Goal: Transaction & Acquisition: Purchase product/service

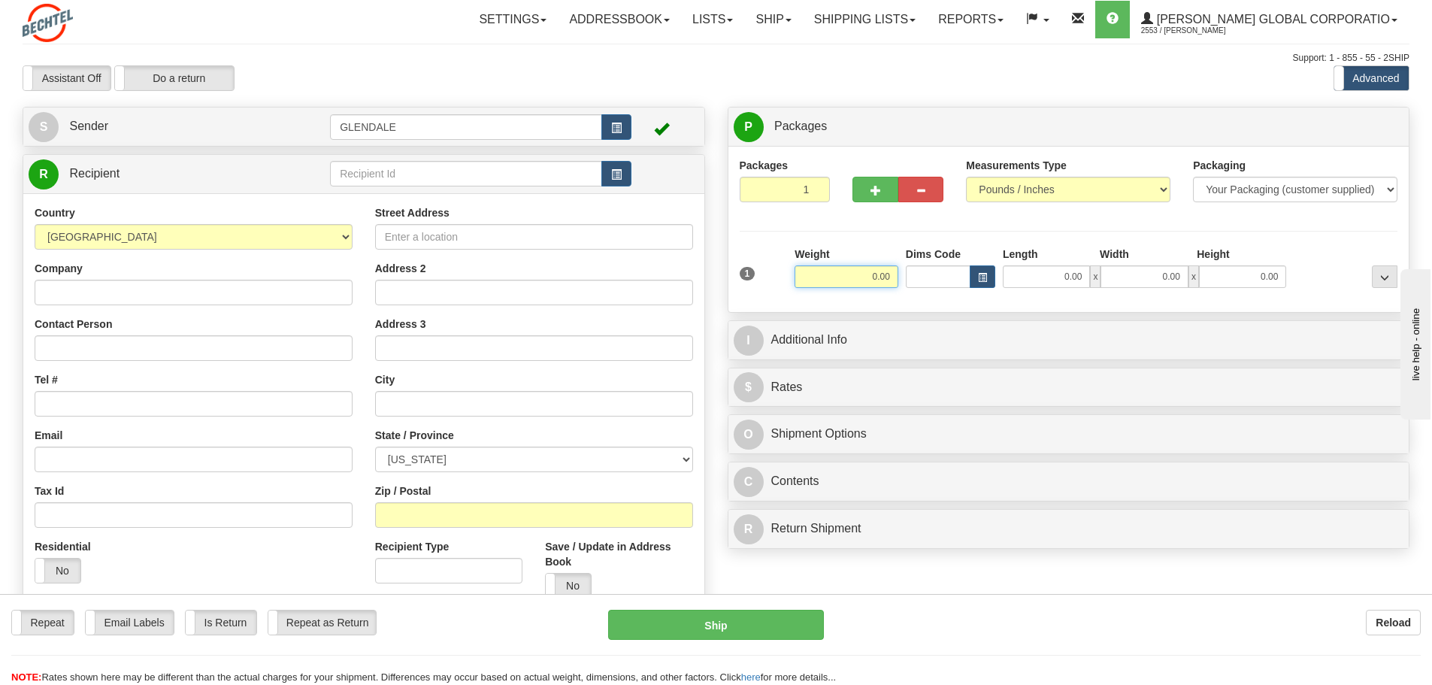
click at [887, 274] on input "0.00" at bounding box center [847, 276] width 104 height 23
type input "30.00"
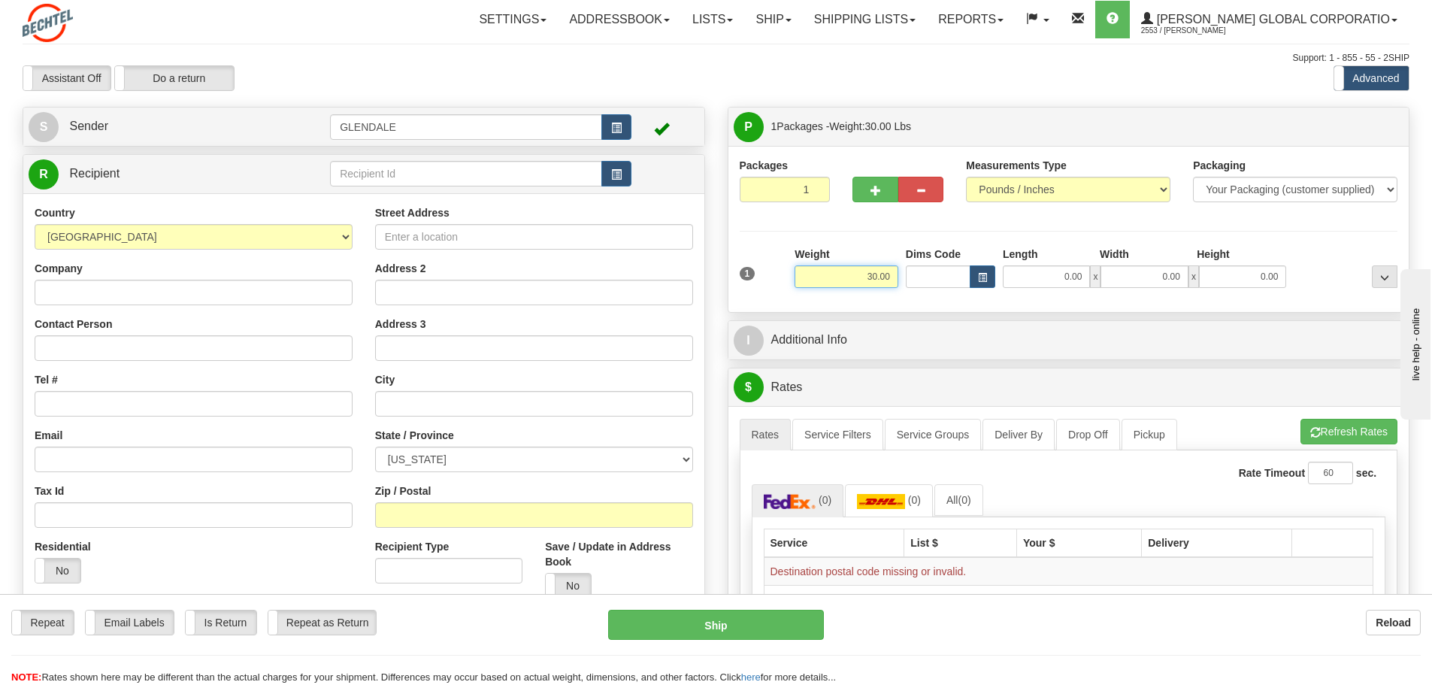
click at [842, 276] on input "30.00" at bounding box center [847, 276] width 104 height 23
type input "50.00"
type input "42.00"
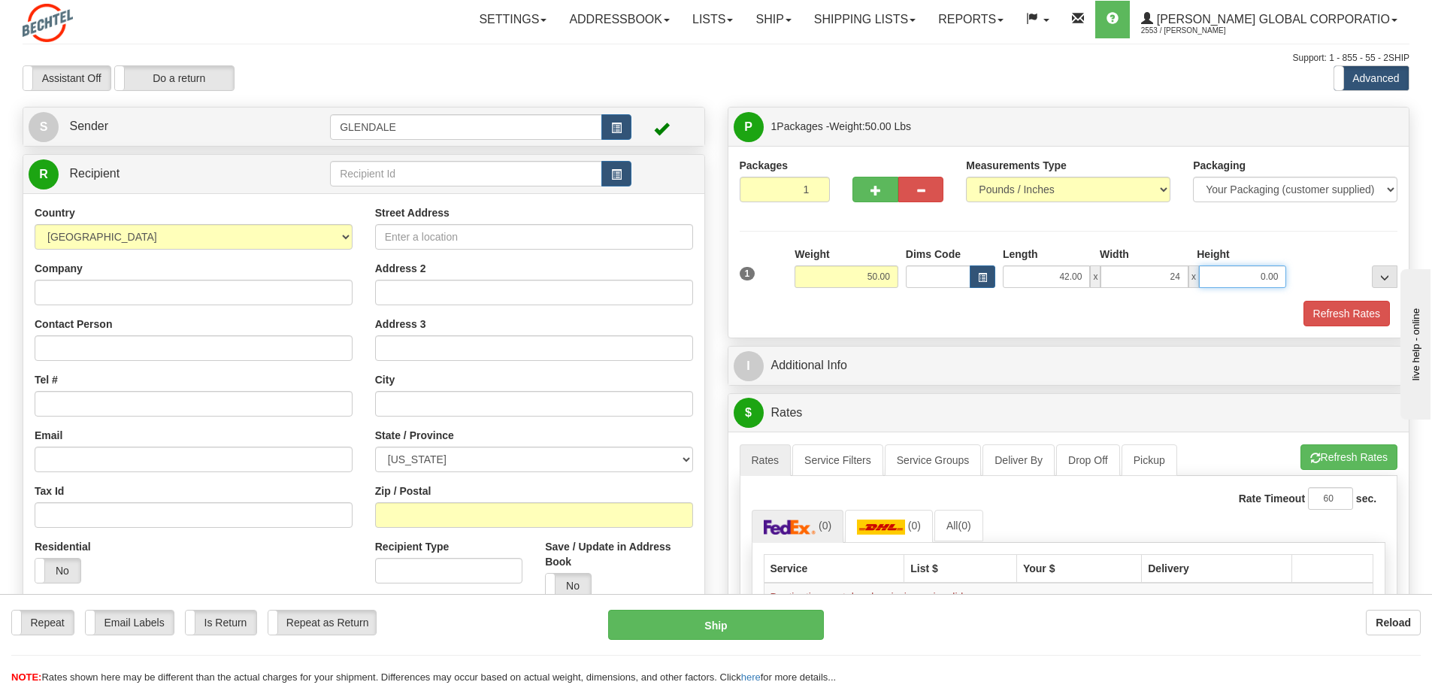
type input "24.00"
type input "17.50"
click at [606, 114] on button "button" at bounding box center [616, 127] width 30 height 26
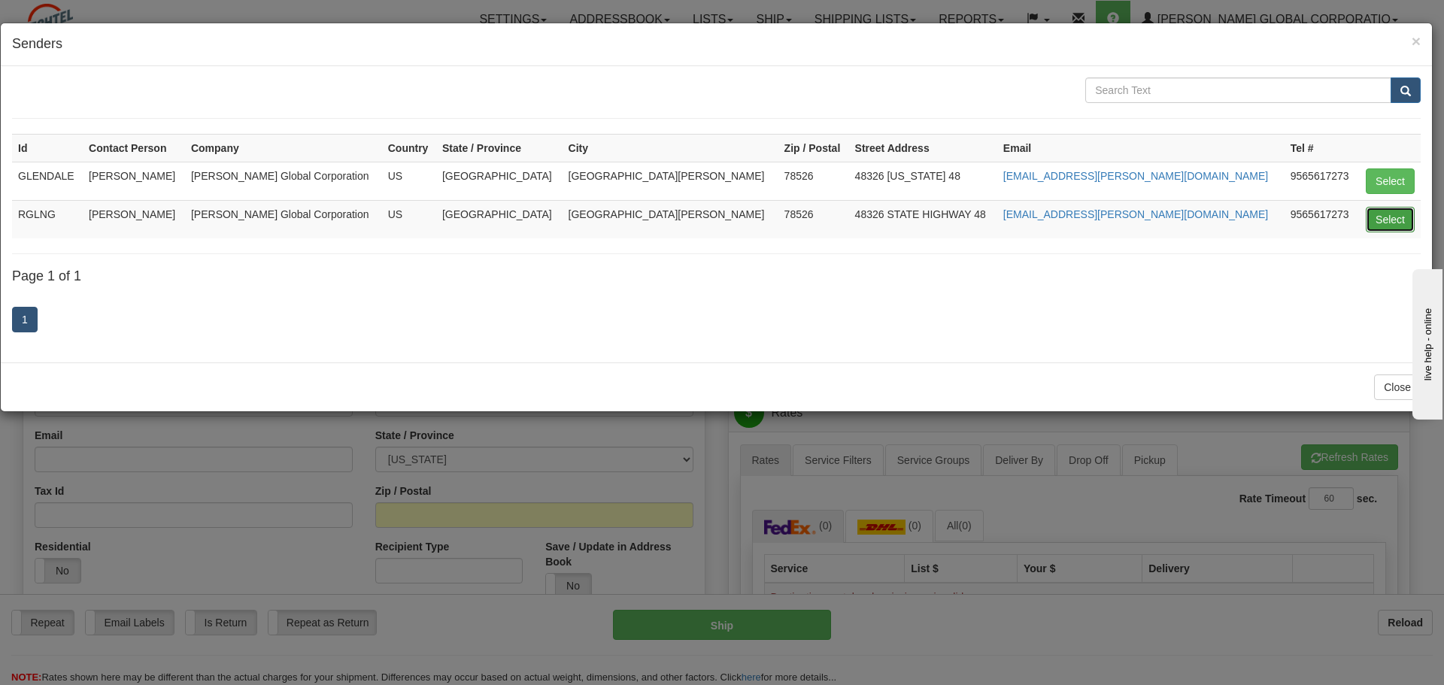
click at [1387, 226] on button "Select" at bounding box center [1389, 220] width 49 height 26
type input "RGLNG"
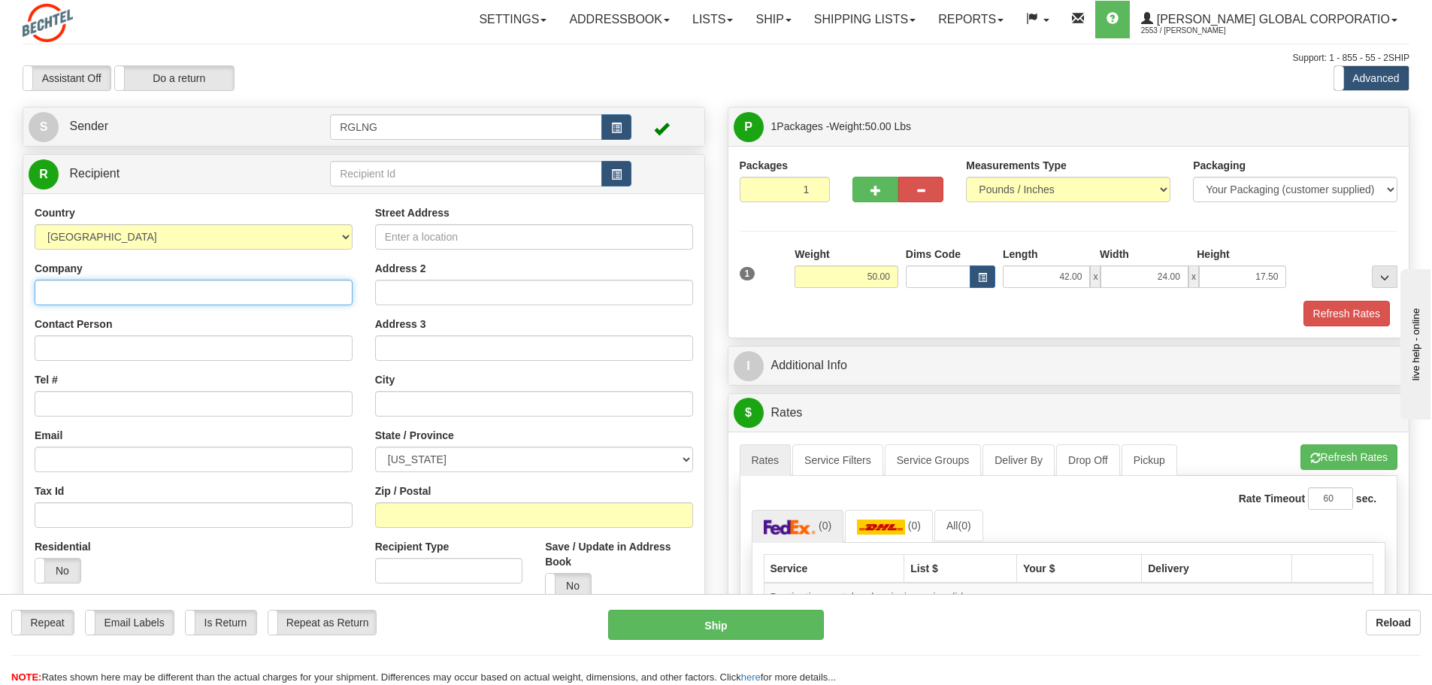
click at [314, 293] on input "Company" at bounding box center [194, 293] width 318 height 26
type input "b"
click at [617, 178] on span "button" at bounding box center [616, 175] width 11 height 10
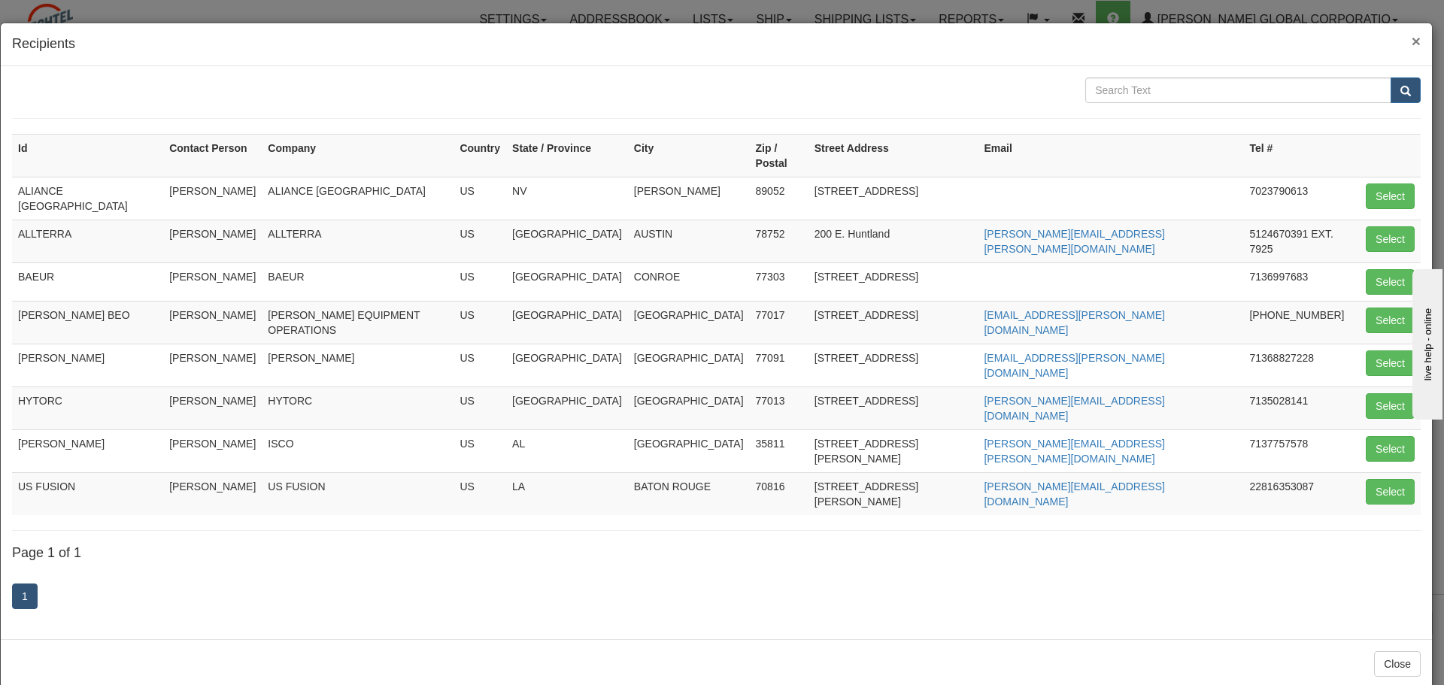
click at [1418, 44] on span "×" at bounding box center [1415, 40] width 9 height 17
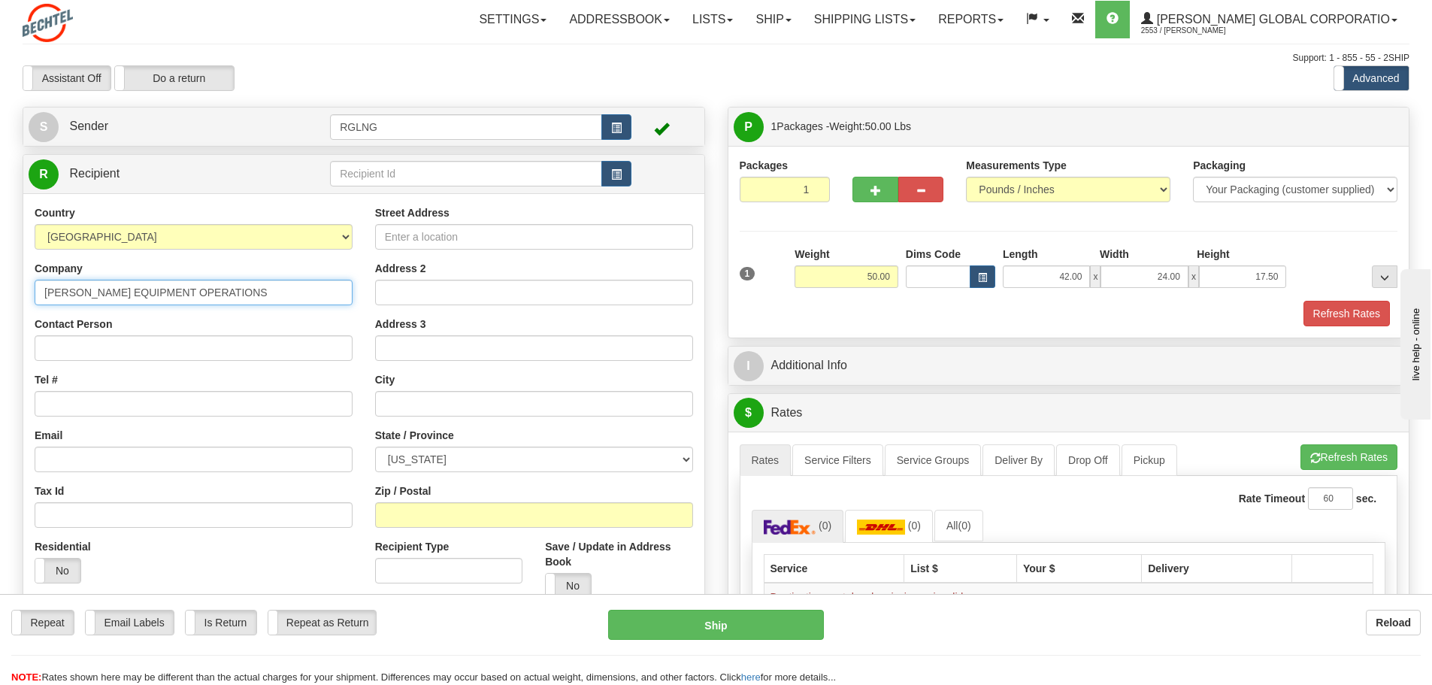
click at [251, 291] on input "[PERSON_NAME] EQUIPMENT OPERATIONS" at bounding box center [194, 293] width 318 height 26
type input "[PERSON_NAME] EQUIPMENT OPERATIONS (BEO)"
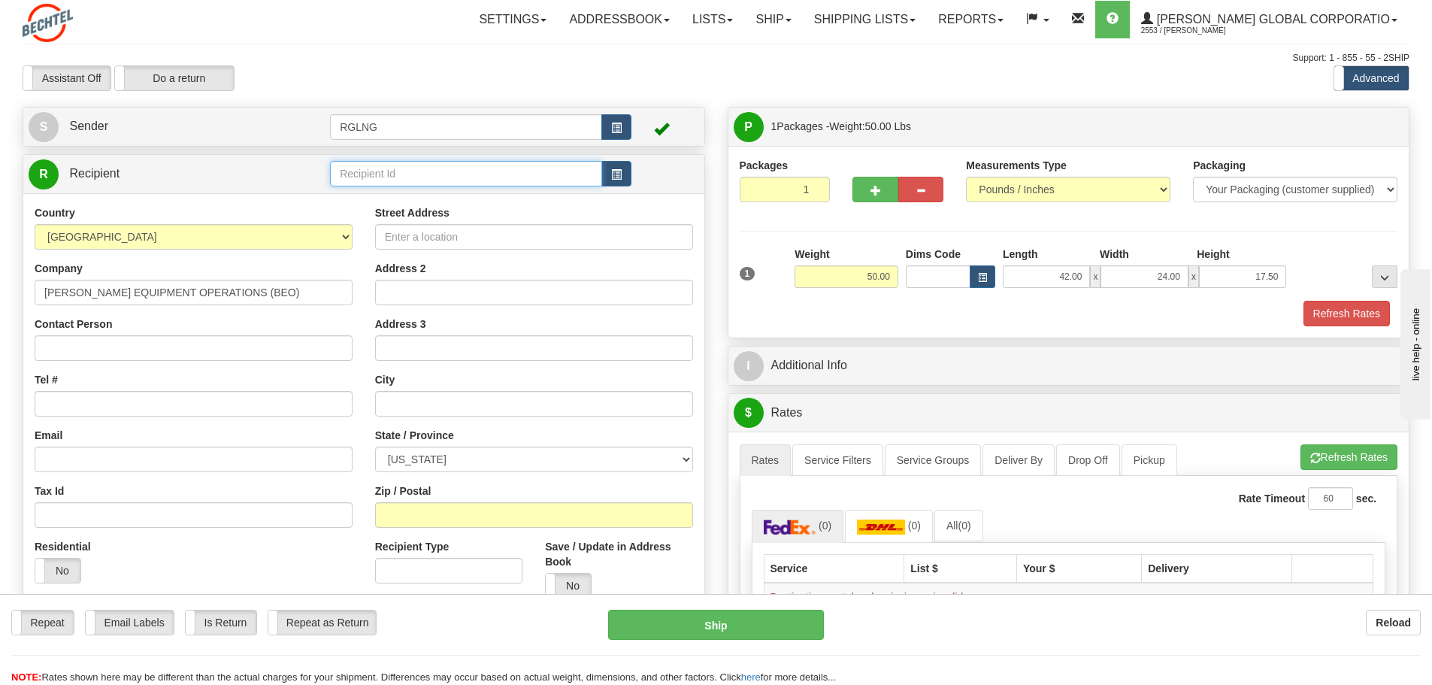
click at [388, 171] on input "text" at bounding box center [466, 174] width 272 height 26
drag, startPoint x: 453, startPoint y: 176, endPoint x: 98, endPoint y: 190, distance: 355.2
click at [176, 137] on div "Create a label for the return Create Pickup Without Label S Sender RGLNG" at bounding box center [363, 415] width 705 height 617
type input "[PERSON_NAME]"
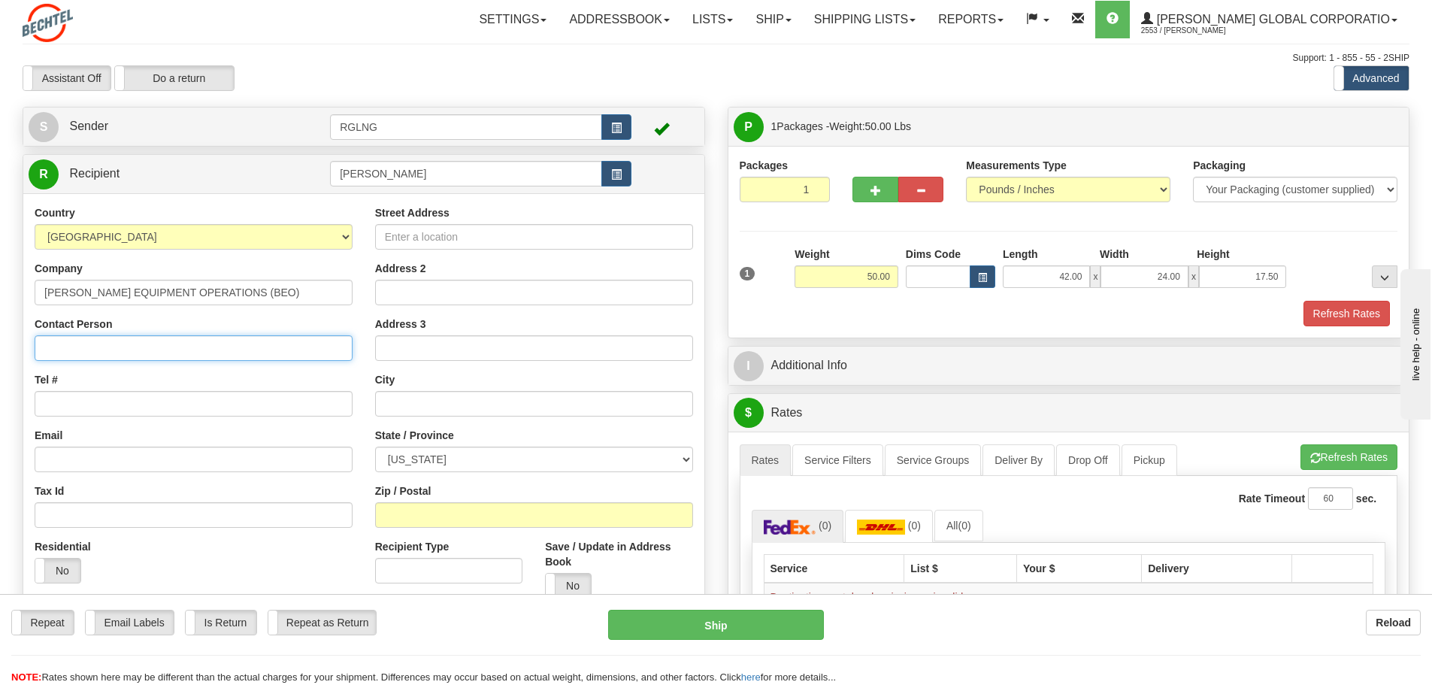
paste input "[PERSON_NAME]"
click at [74, 348] on div "Country [GEOGRAPHIC_DATA] [GEOGRAPHIC_DATA] [GEOGRAPHIC_DATA] [GEOGRAPHIC_DATA]…" at bounding box center [363, 407] width 681 height 428
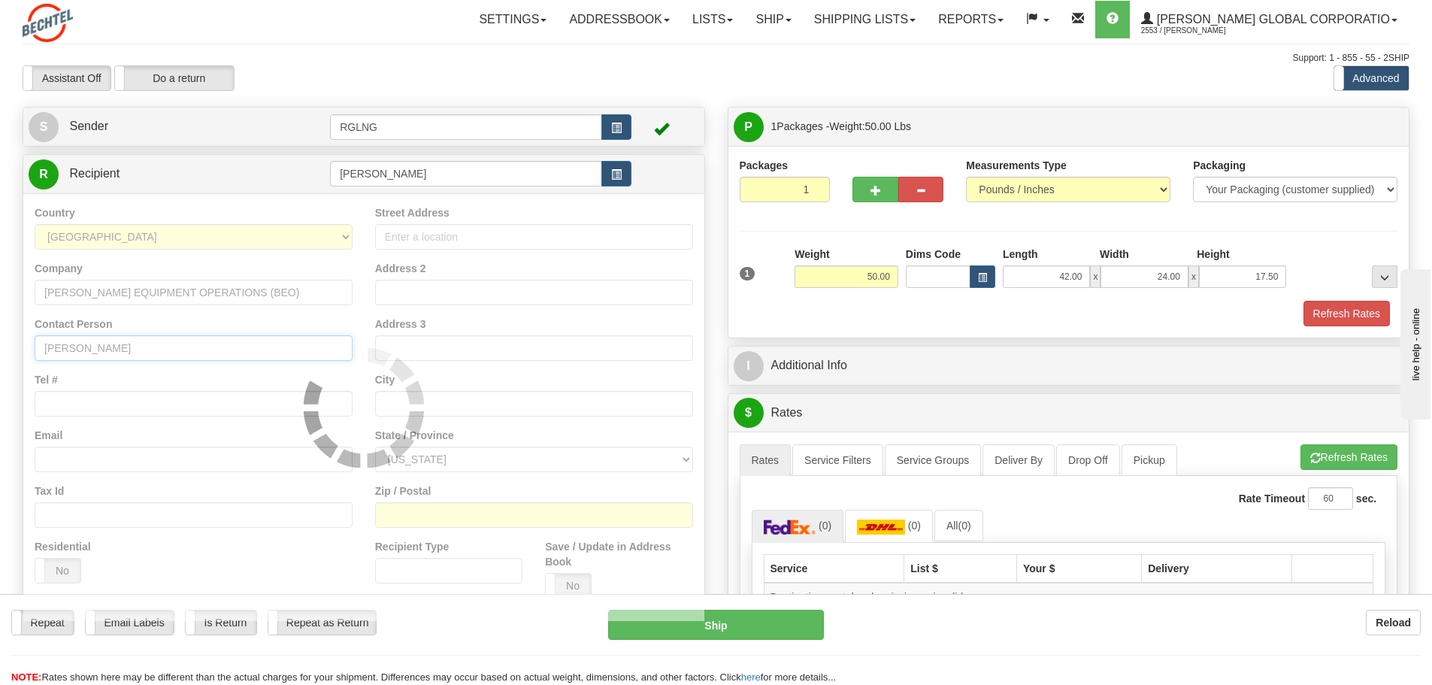
type input "[PERSON_NAME]"
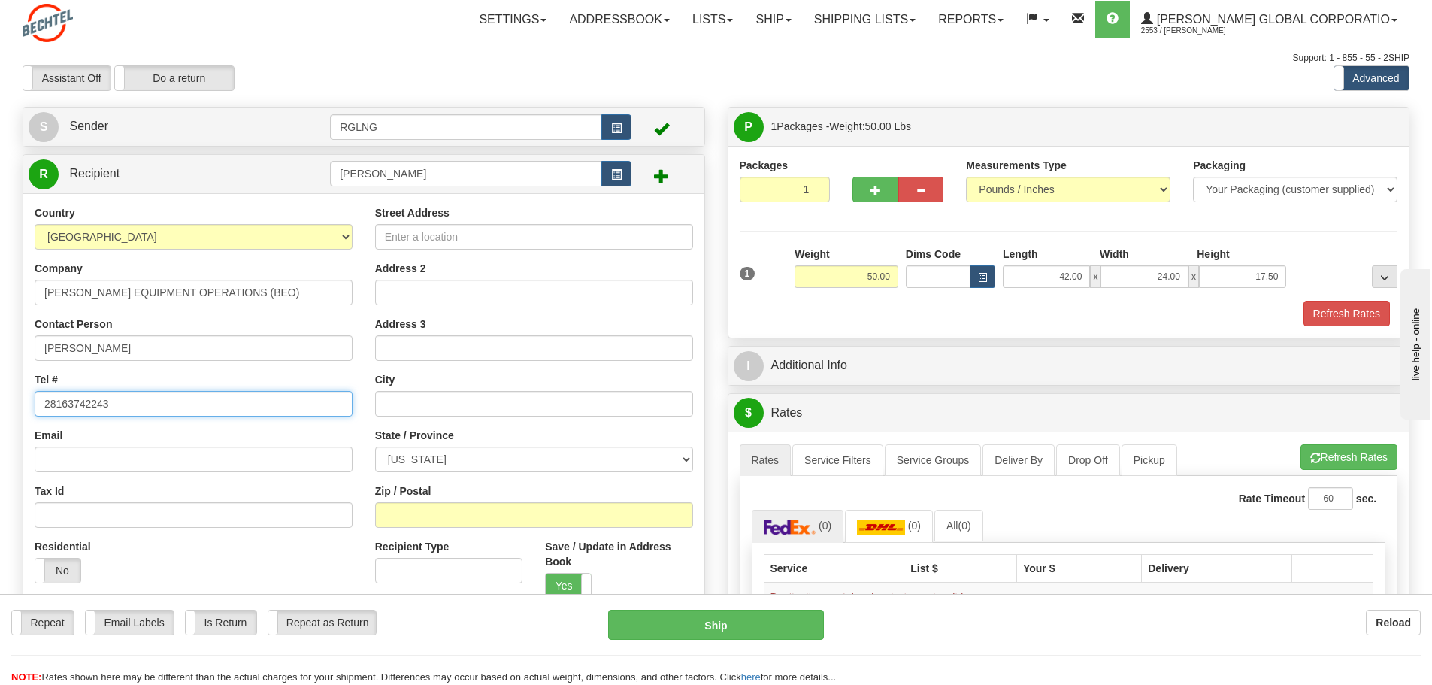
type input "28163742243"
click at [215, 456] on input "Email" at bounding box center [194, 460] width 318 height 26
type input "DCATTA"
drag, startPoint x: 215, startPoint y: 456, endPoint x: 0, endPoint y: 449, distance: 215.2
click at [0, 449] on div "Toggle navigation Settings Shipping Preferences Fields Preferences New" at bounding box center [716, 486] width 1432 height 973
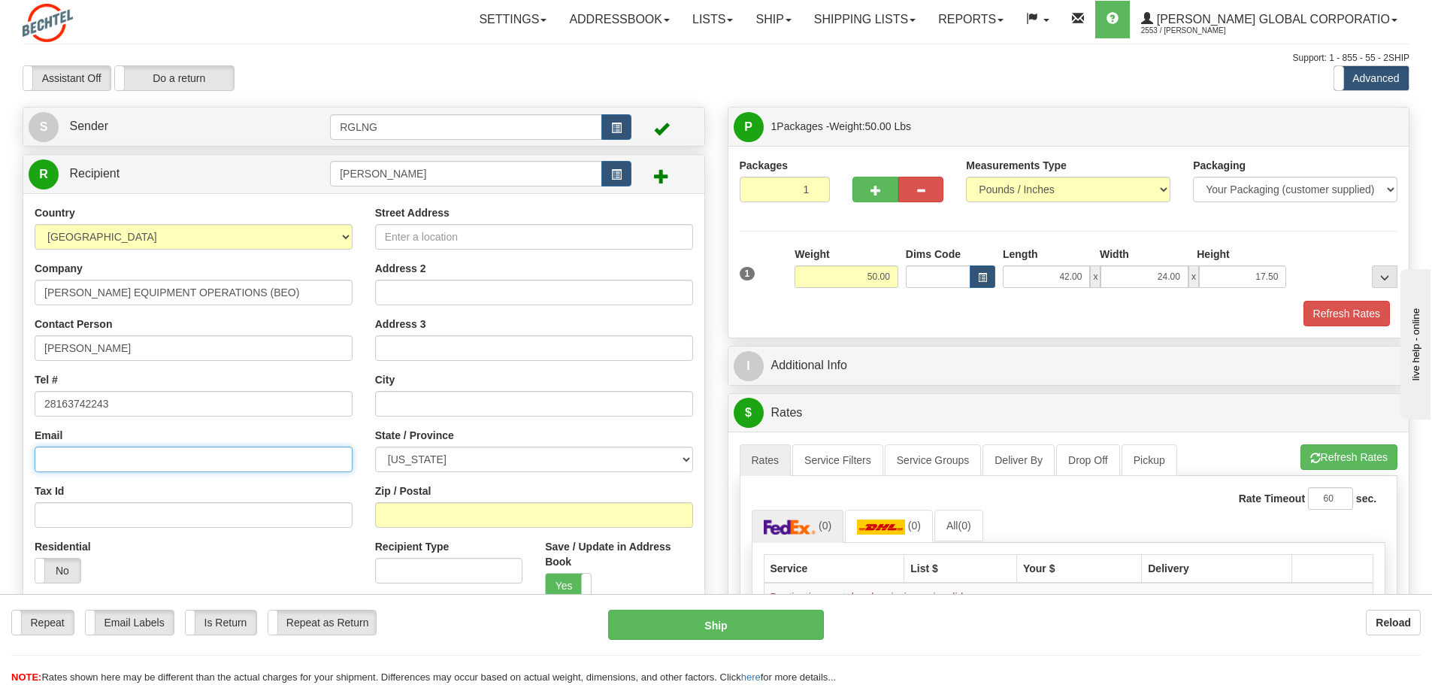
click at [66, 460] on input "Email" at bounding box center [194, 460] width 318 height 26
paste input "[EMAIL_ADDRESS][PERSON_NAME][DOMAIN_NAME]"
type input "[EMAIL_ADDRESS][PERSON_NAME][DOMAIN_NAME]"
click at [459, 237] on input "Street Address" at bounding box center [534, 237] width 318 height 26
click at [607, 235] on input "Street Address" at bounding box center [534, 237] width 318 height 26
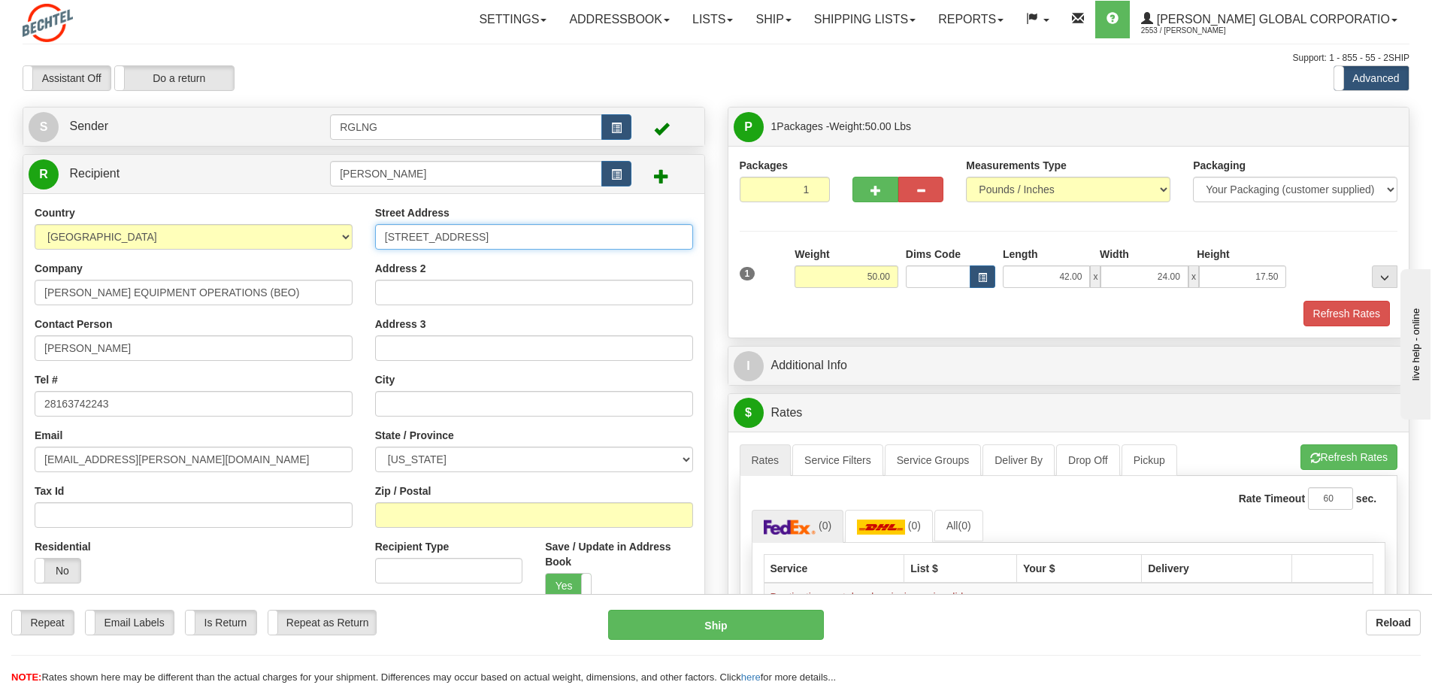
type input "[STREET_ADDRESS]"
type input "SUGAR LAND"
select select "[GEOGRAPHIC_DATA]"
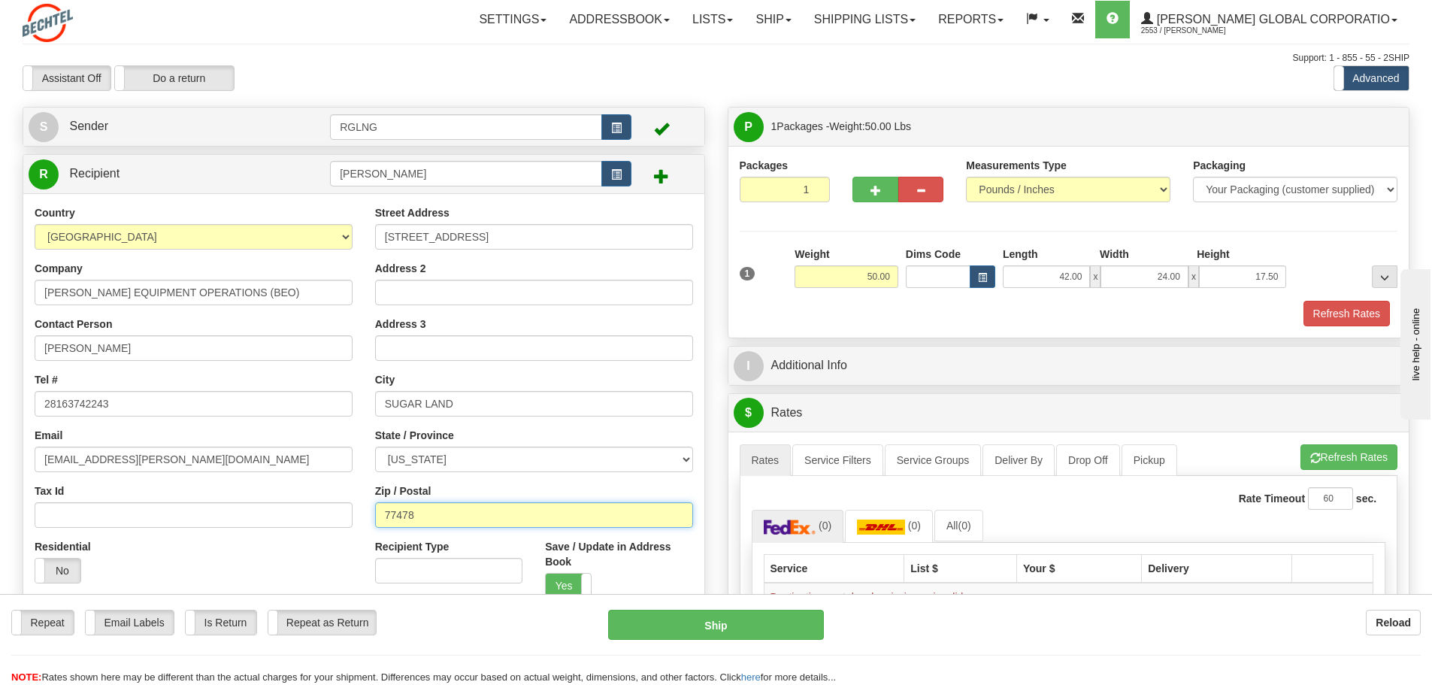
type input "77478"
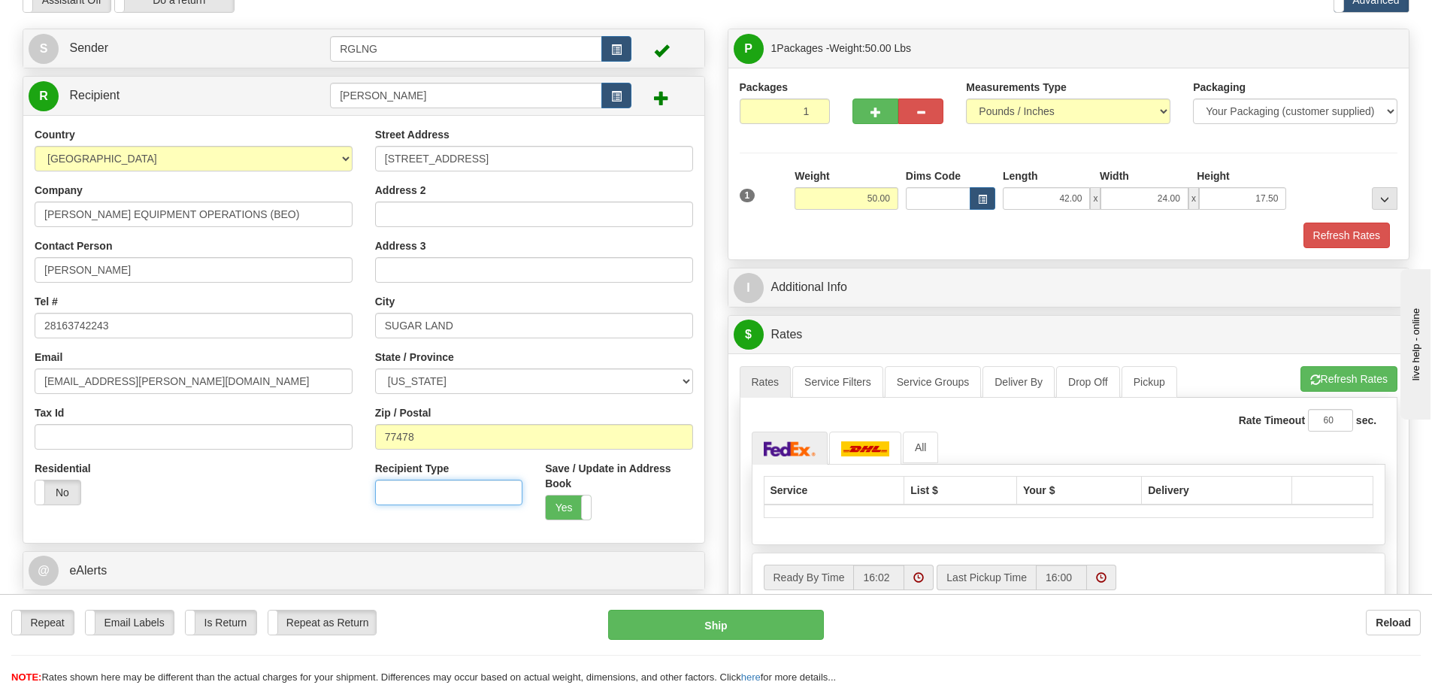
scroll to position [150, 0]
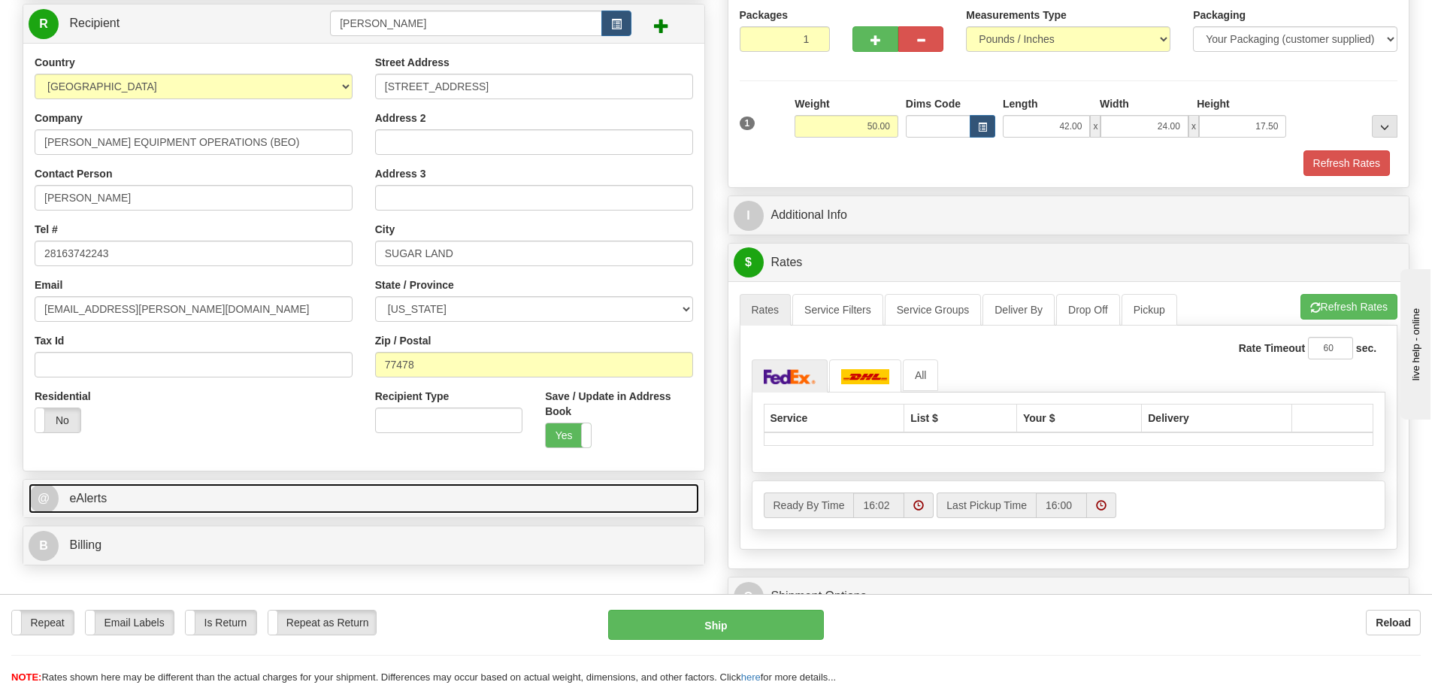
click at [386, 504] on link "@ eAlerts" at bounding box center [364, 498] width 671 height 31
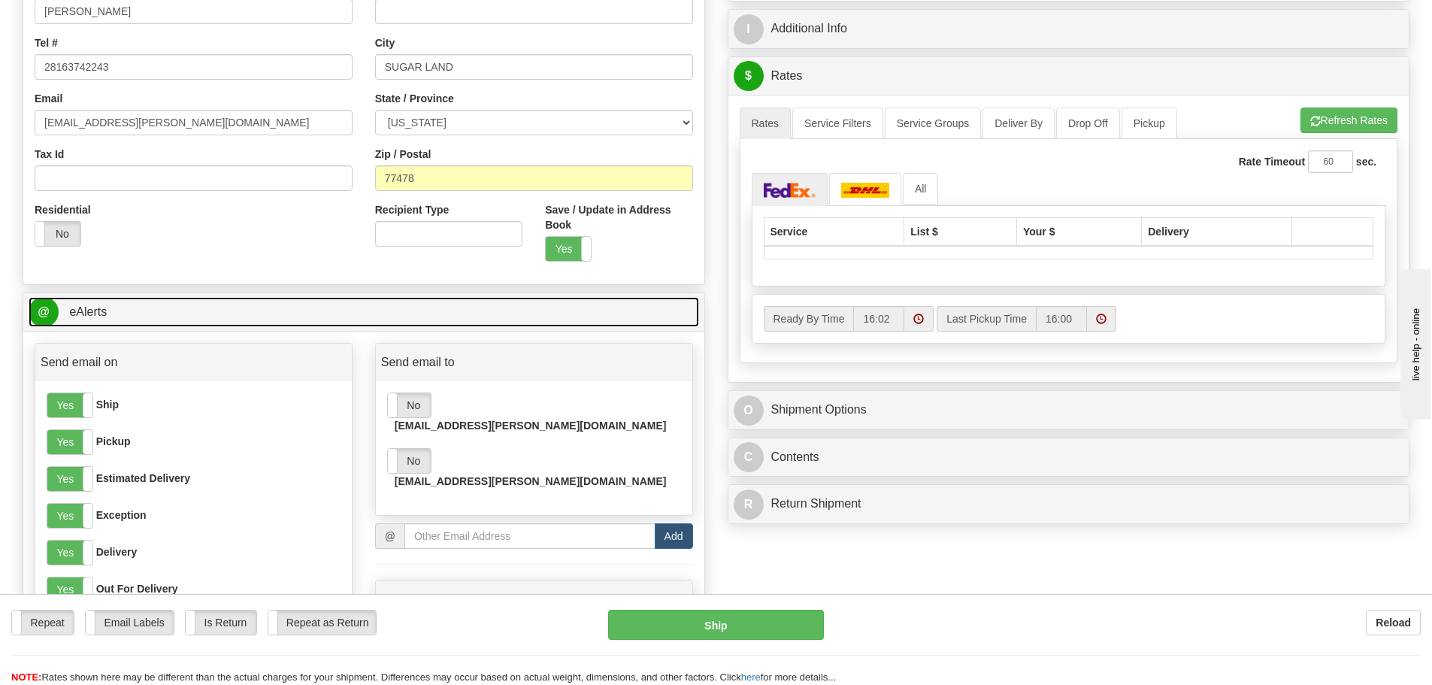
scroll to position [351, 0]
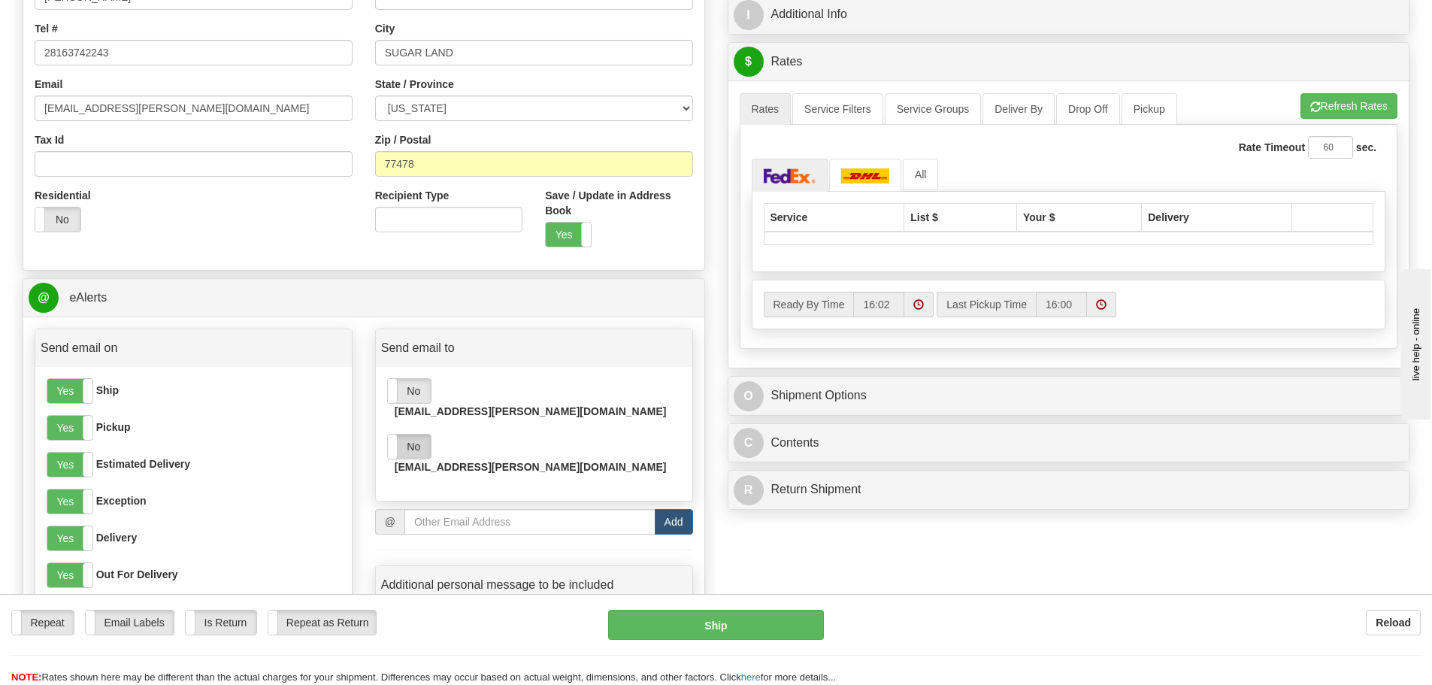
click at [418, 435] on label "No" at bounding box center [409, 447] width 43 height 24
click at [519, 509] on input "email" at bounding box center [529, 522] width 251 height 26
paste input "[EMAIL_ADDRESS][PERSON_NAME][DOMAIN_NAME]"
type input "[EMAIL_ADDRESS][PERSON_NAME][DOMAIN_NAME]"
click at [667, 509] on button "Add" at bounding box center [674, 522] width 38 height 26
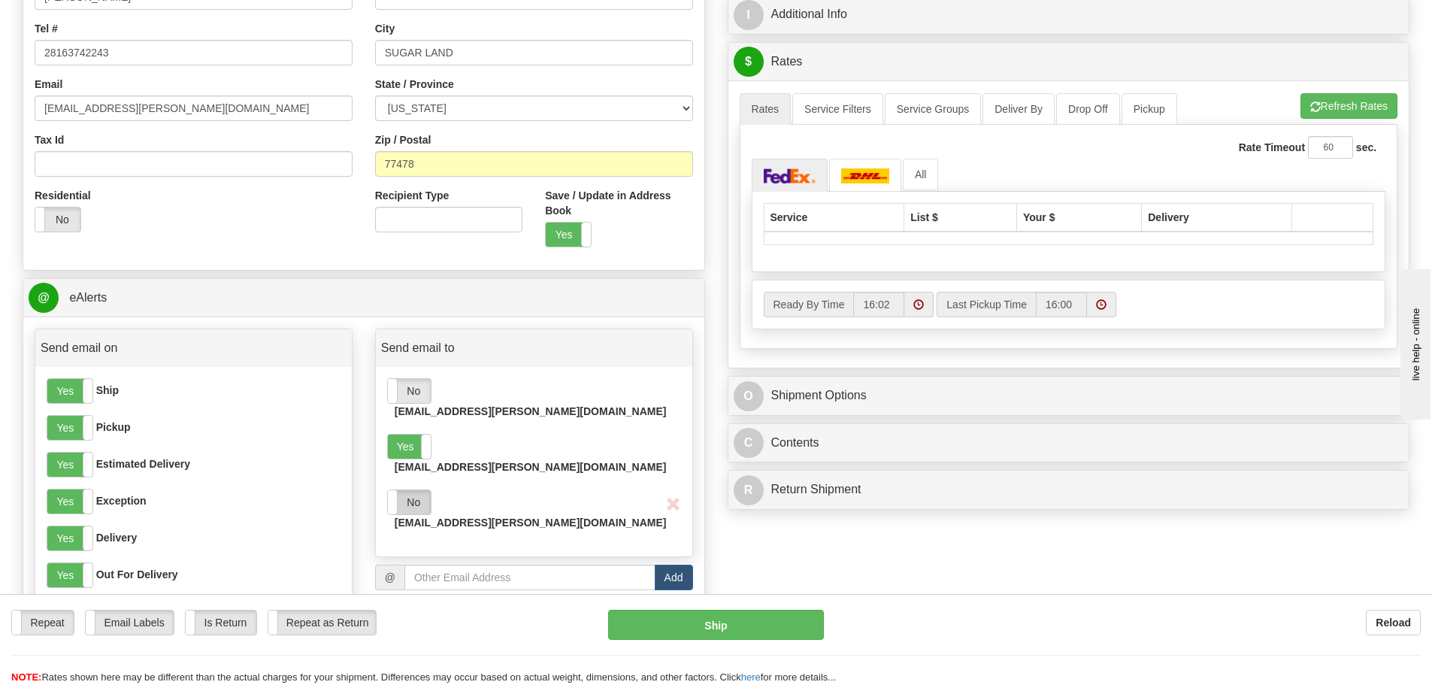
click at [414, 490] on label "No" at bounding box center [409, 502] width 43 height 24
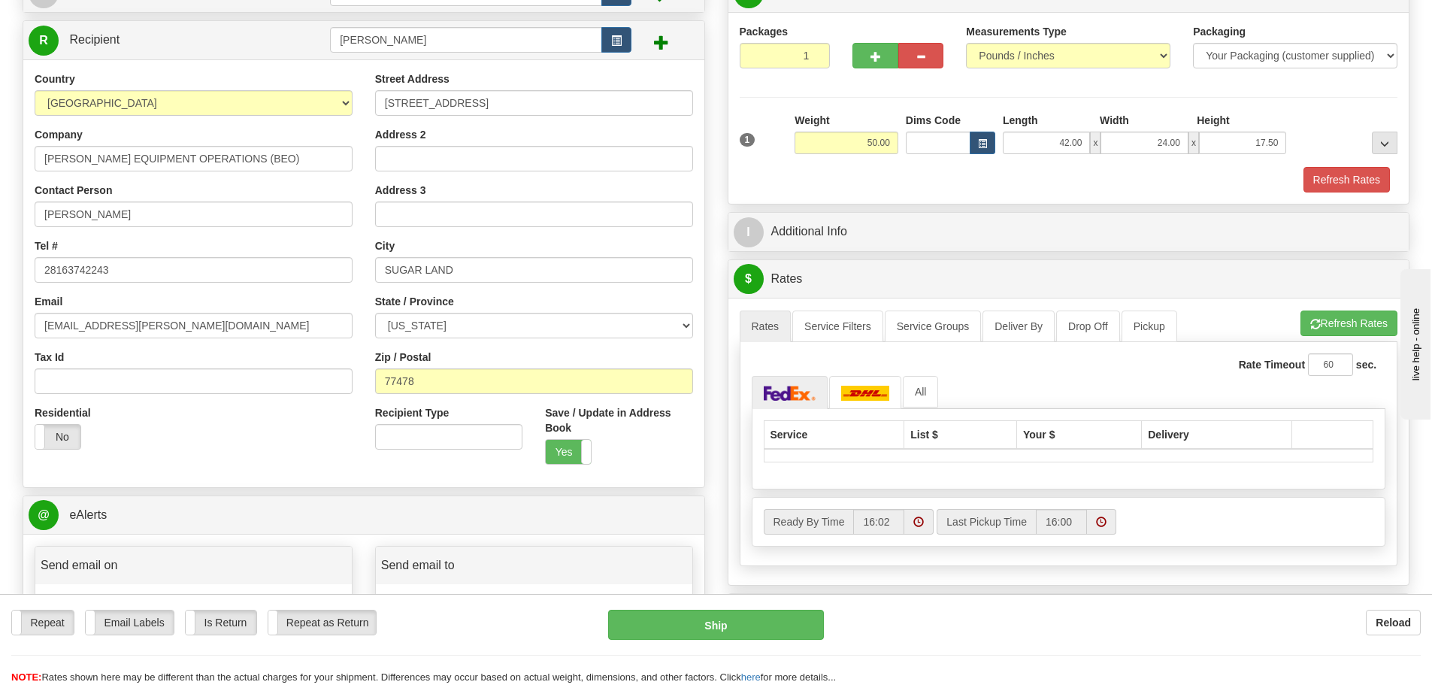
scroll to position [0, 0]
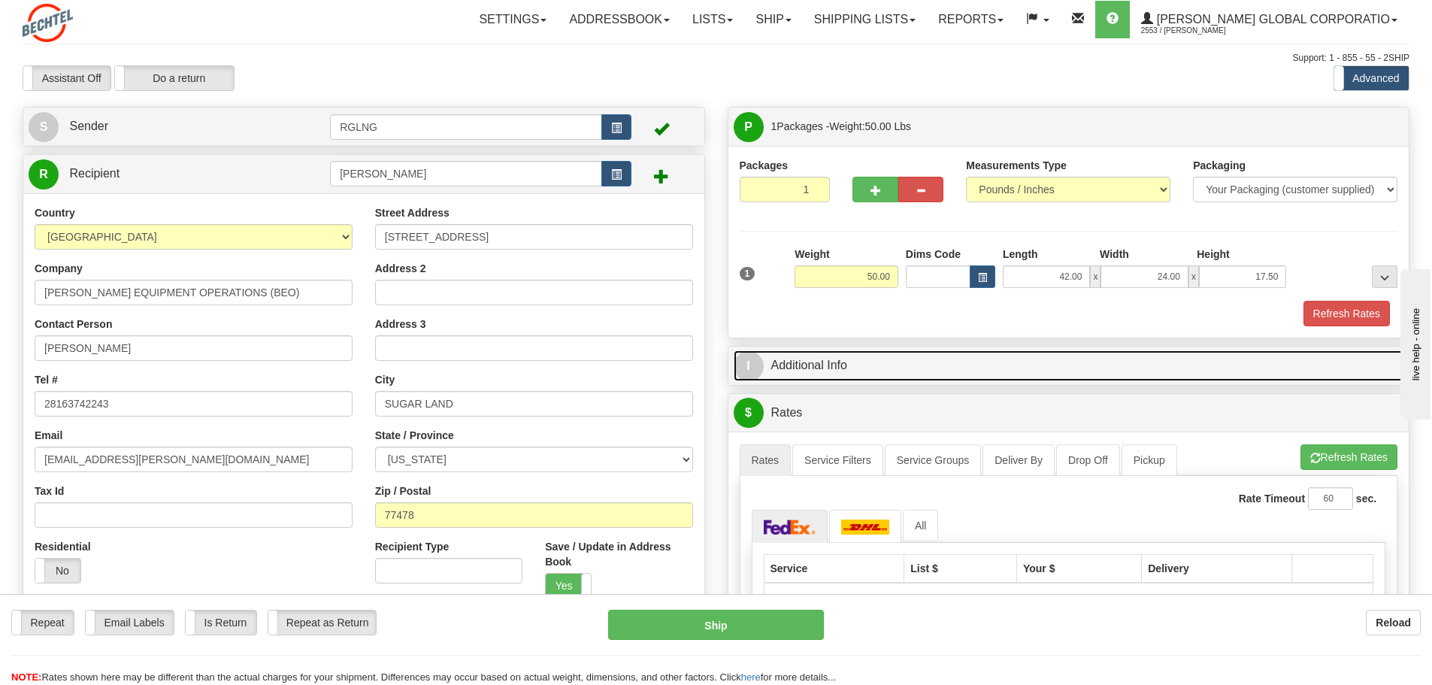
click at [1024, 370] on link "I Additional Info" at bounding box center [1069, 365] width 671 height 31
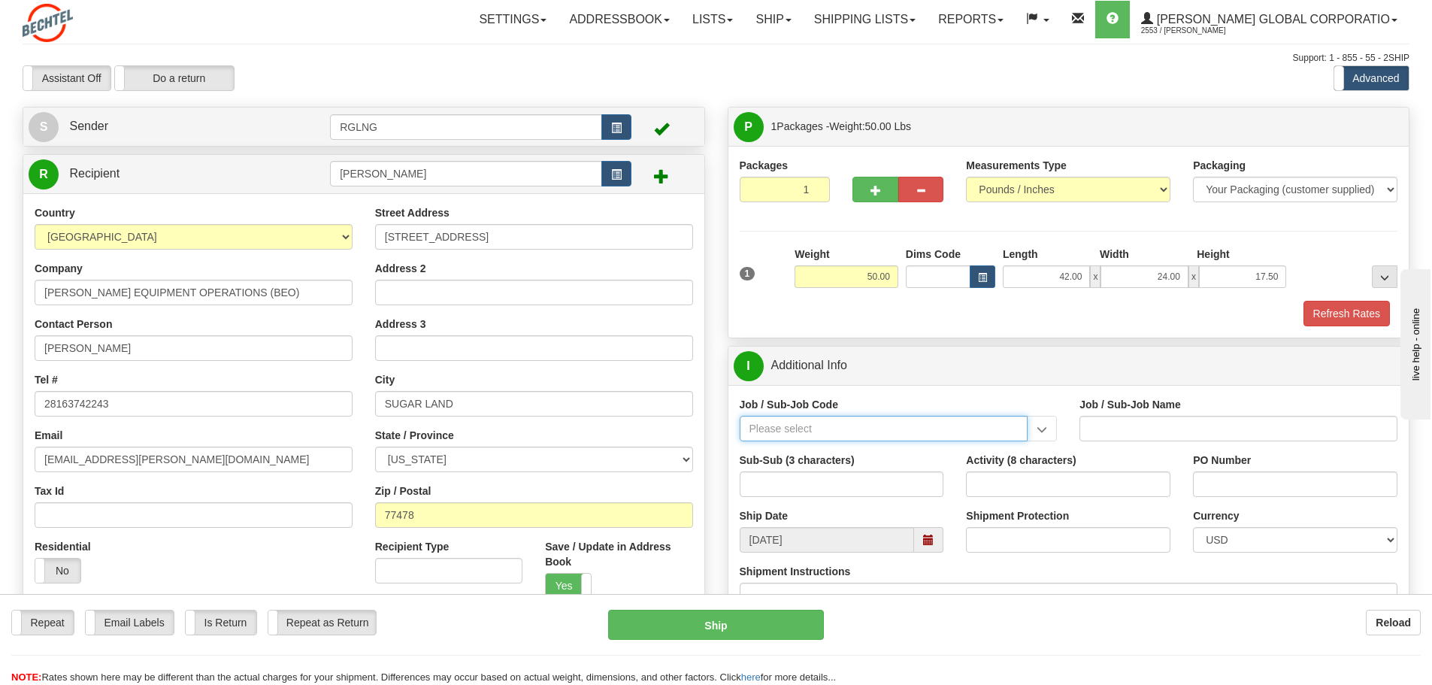
click at [826, 426] on input "Job / Sub-Job Code" at bounding box center [884, 429] width 289 height 26
type input "26251-540"
click at [883, 449] on div "26251-540" at bounding box center [881, 452] width 274 height 17
type input "RIO GRANDE LNG TRAINS 1 & 2 - CRAFT LABOR, FIELD"
type input "26251-540"
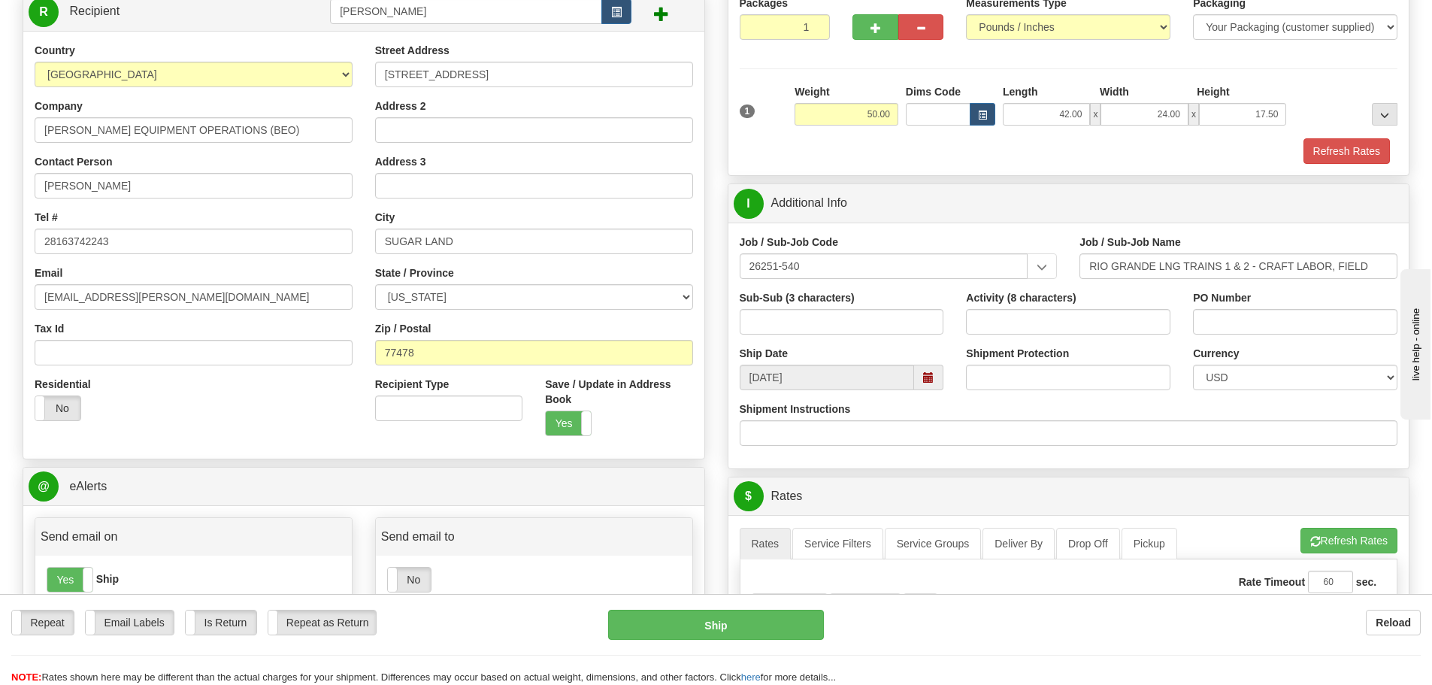
scroll to position [201, 0]
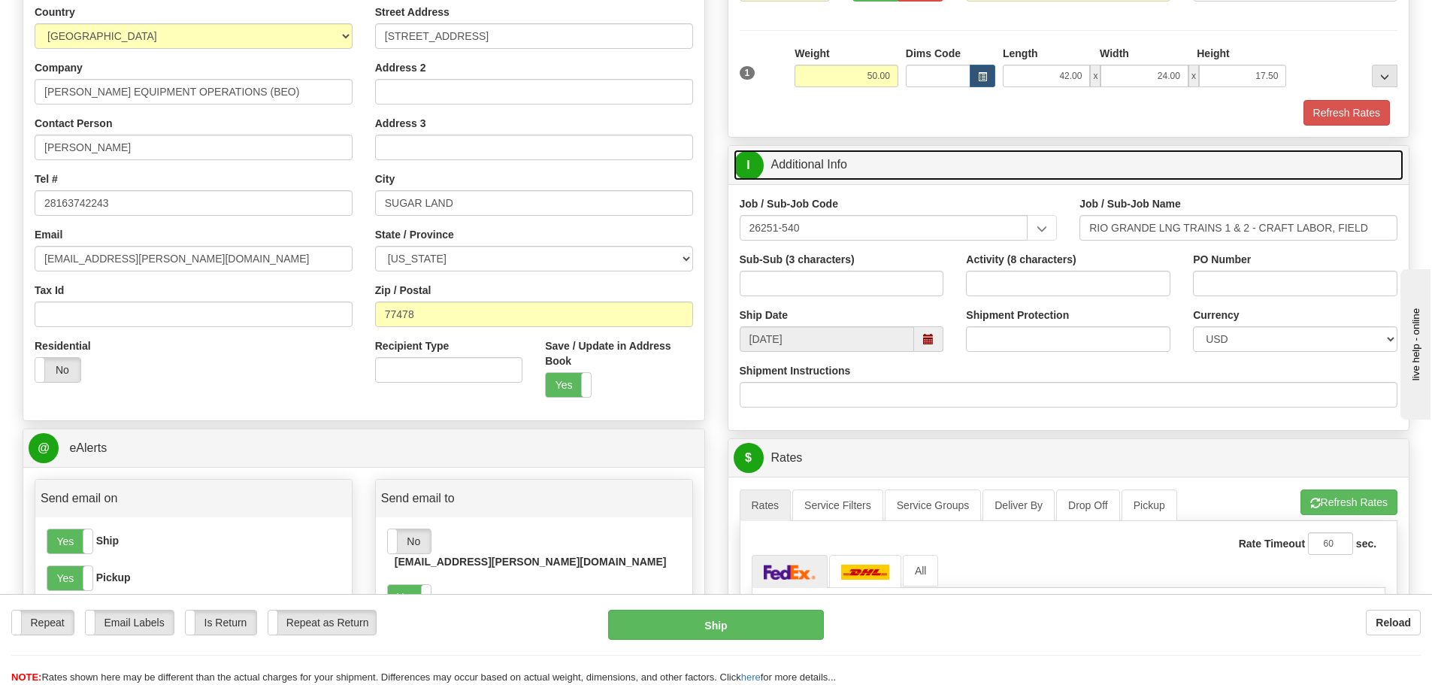
click at [950, 162] on link "I Additional Info" at bounding box center [1069, 165] width 671 height 31
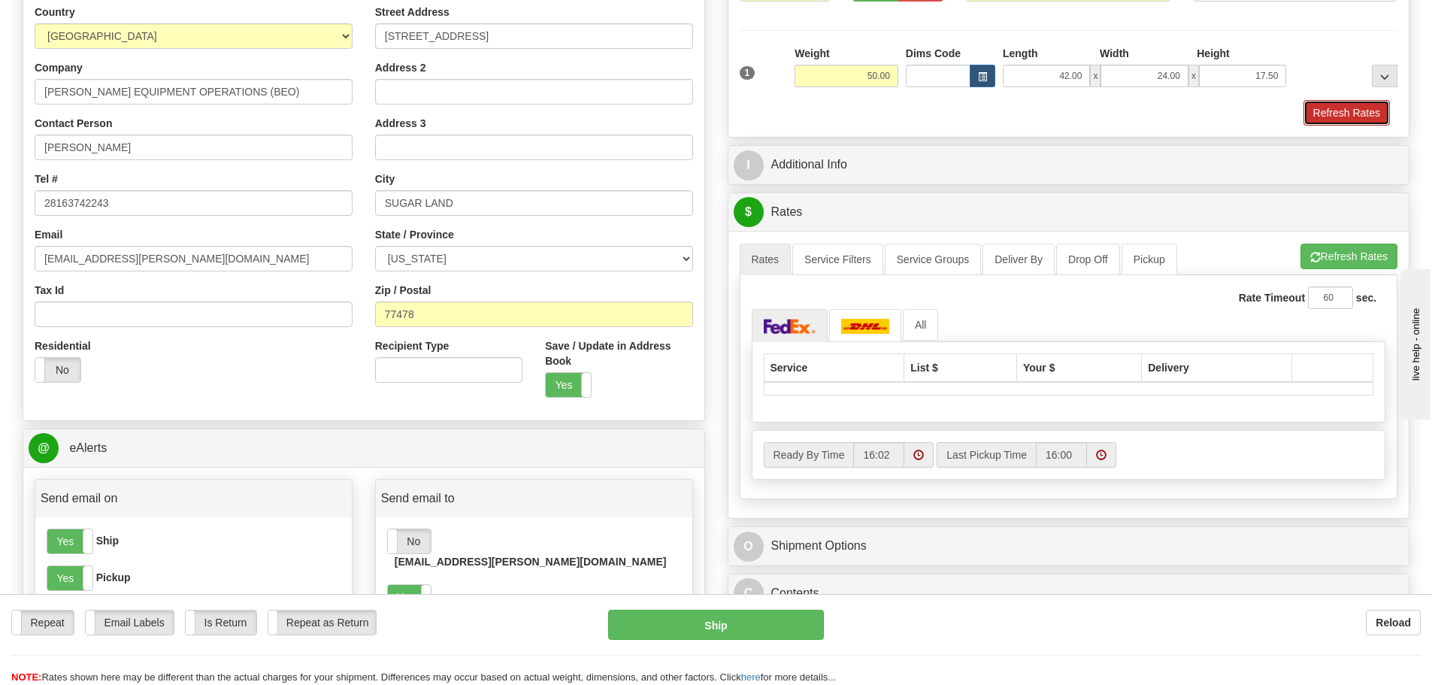
click at [1364, 113] on button "Refresh Rates" at bounding box center [1347, 113] width 86 height 26
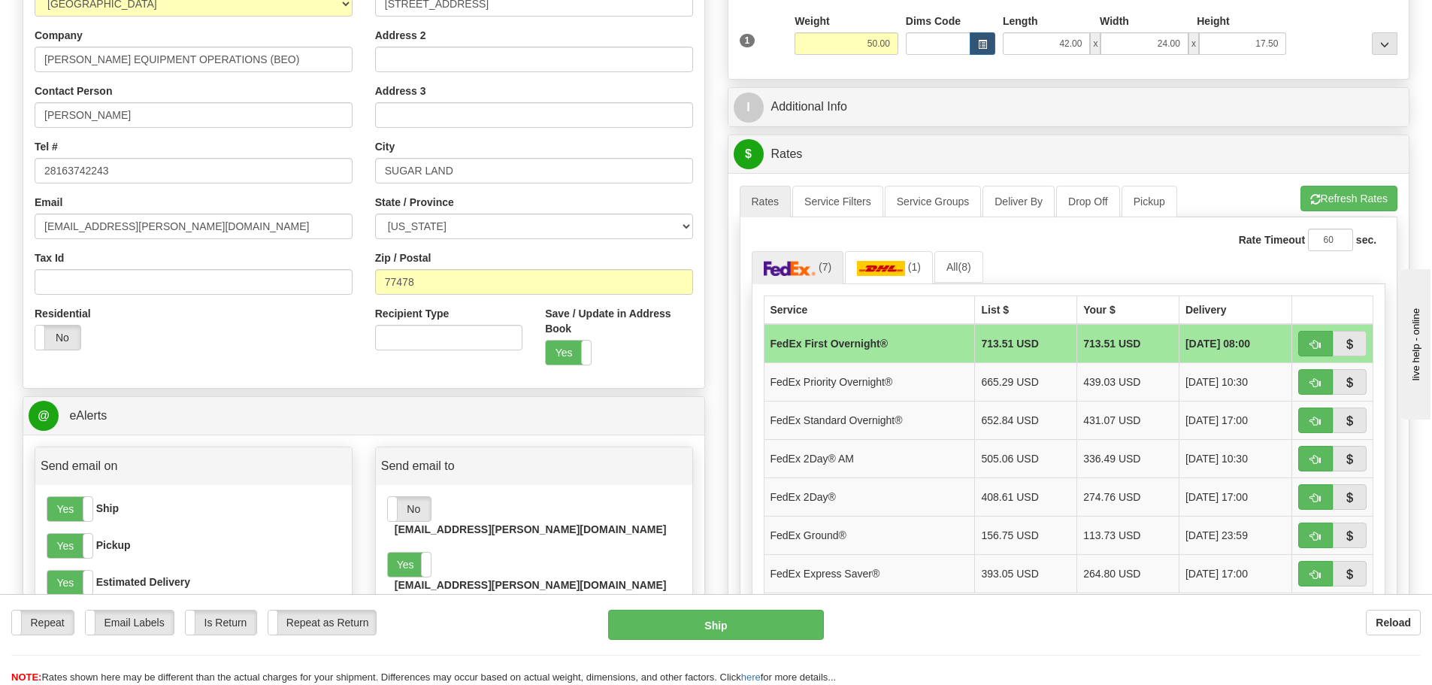
scroll to position [250, 0]
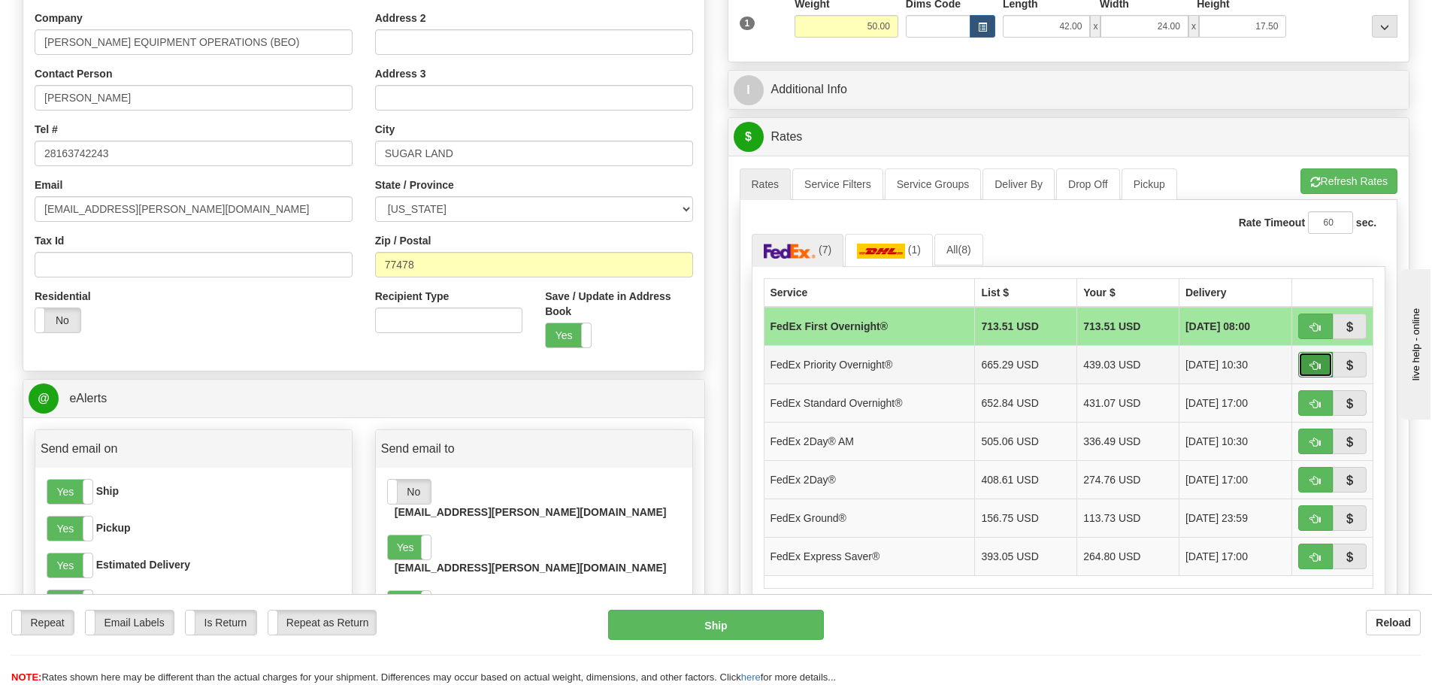
click at [1316, 363] on span "button" at bounding box center [1315, 366] width 11 height 10
type input "01"
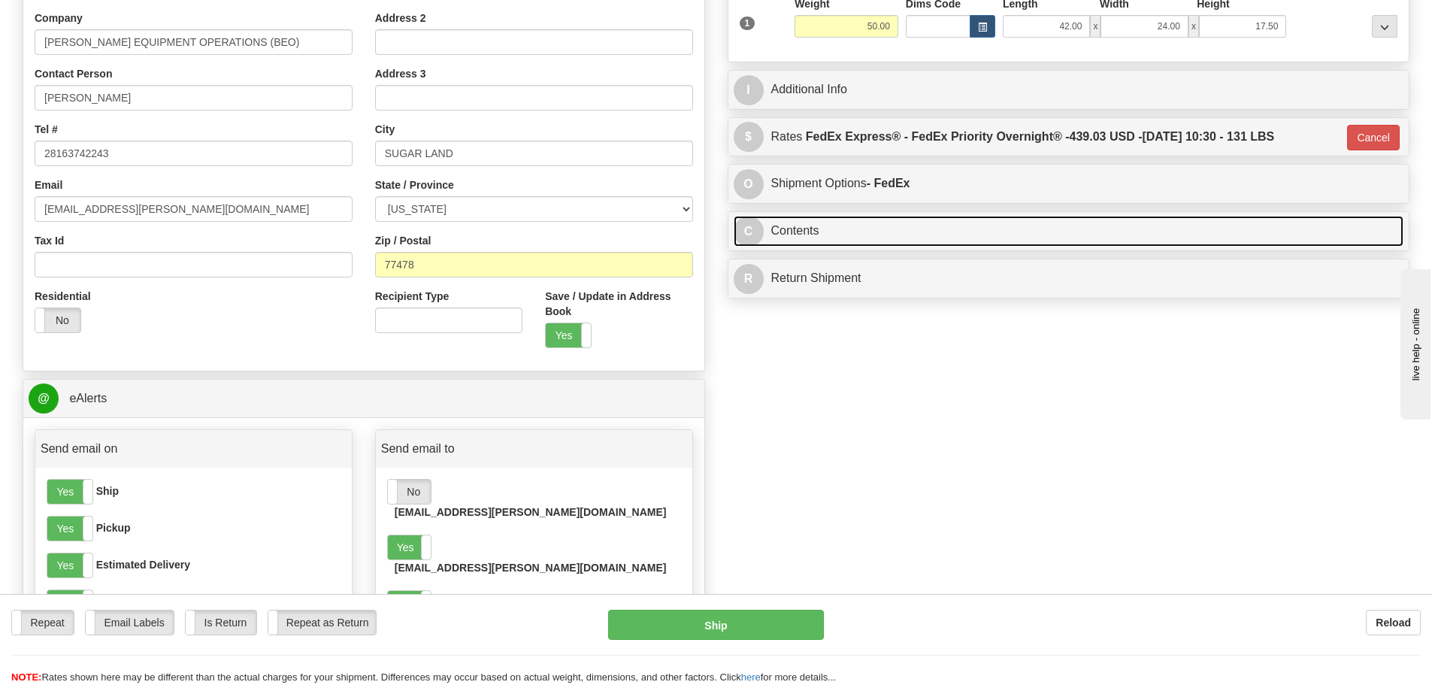
click at [850, 232] on link "C Contents" at bounding box center [1069, 231] width 671 height 31
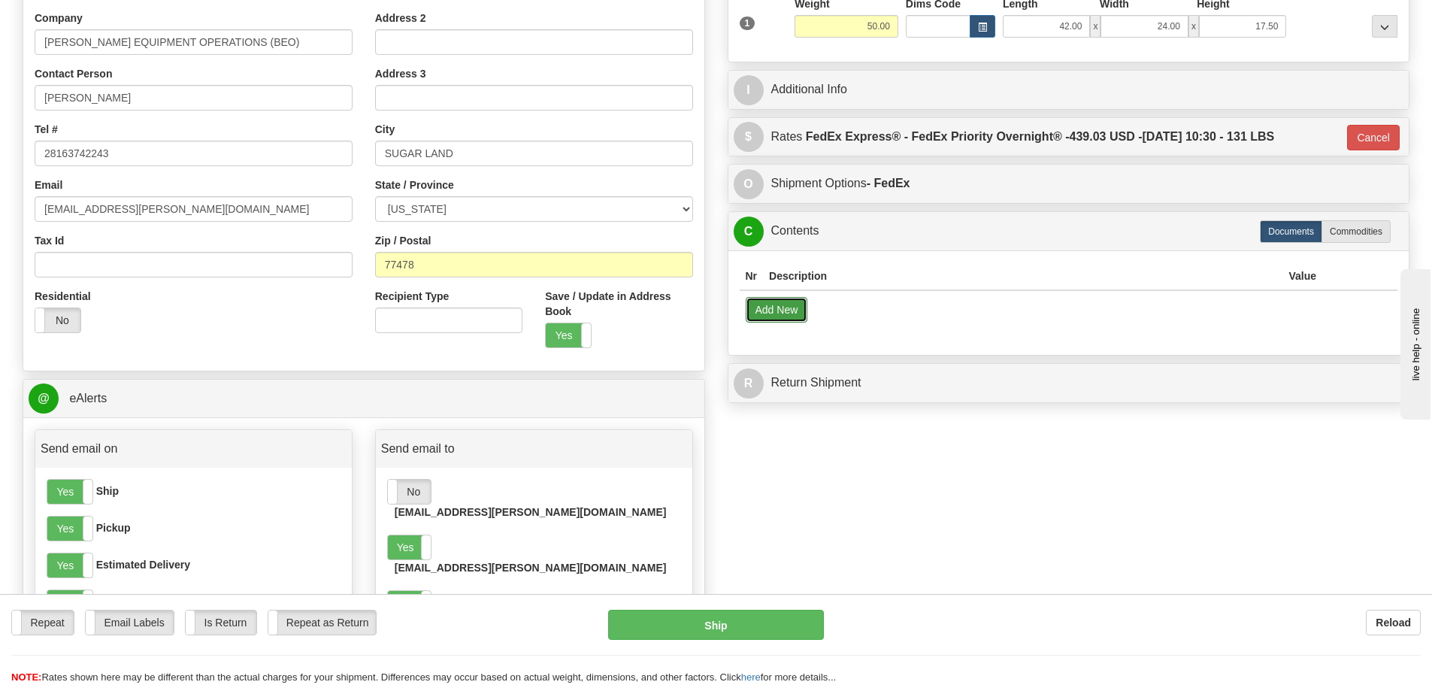
click at [787, 308] on button "Add New" at bounding box center [777, 310] width 62 height 26
select select "US"
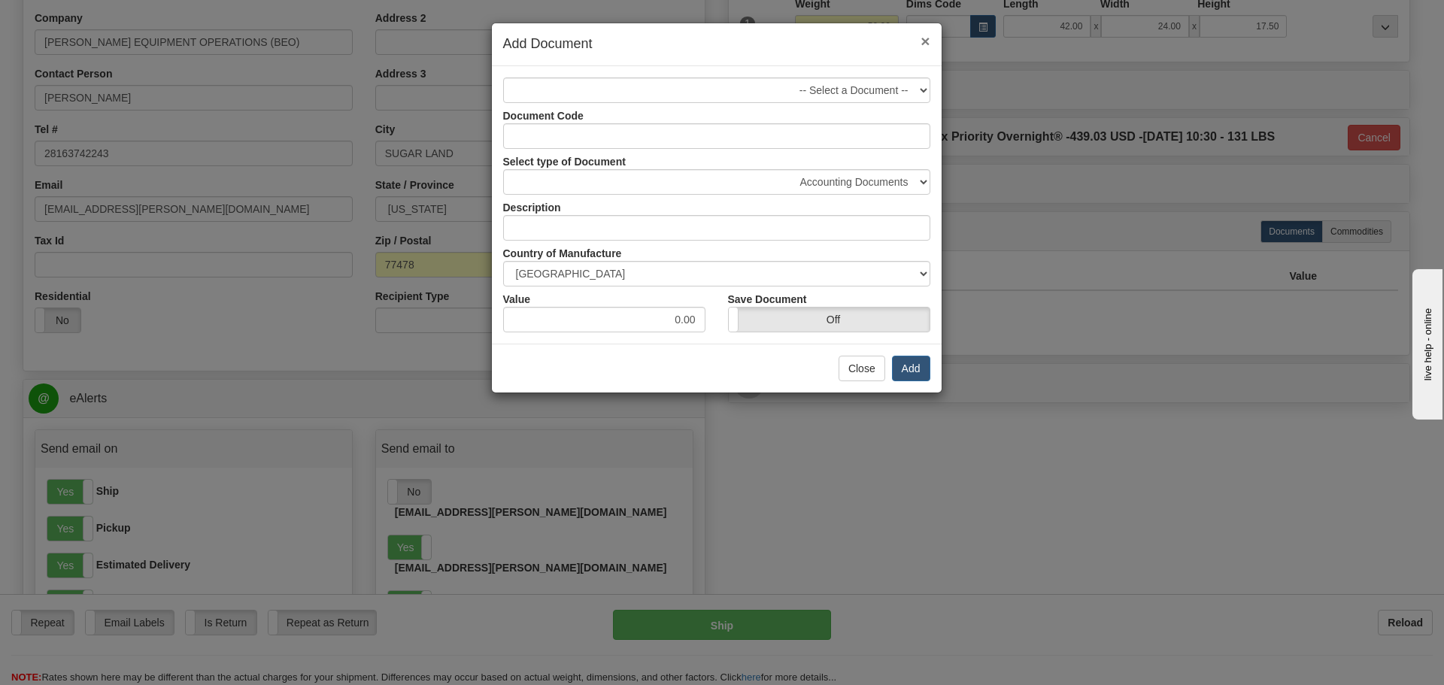
click at [926, 38] on span "×" at bounding box center [924, 40] width 9 height 17
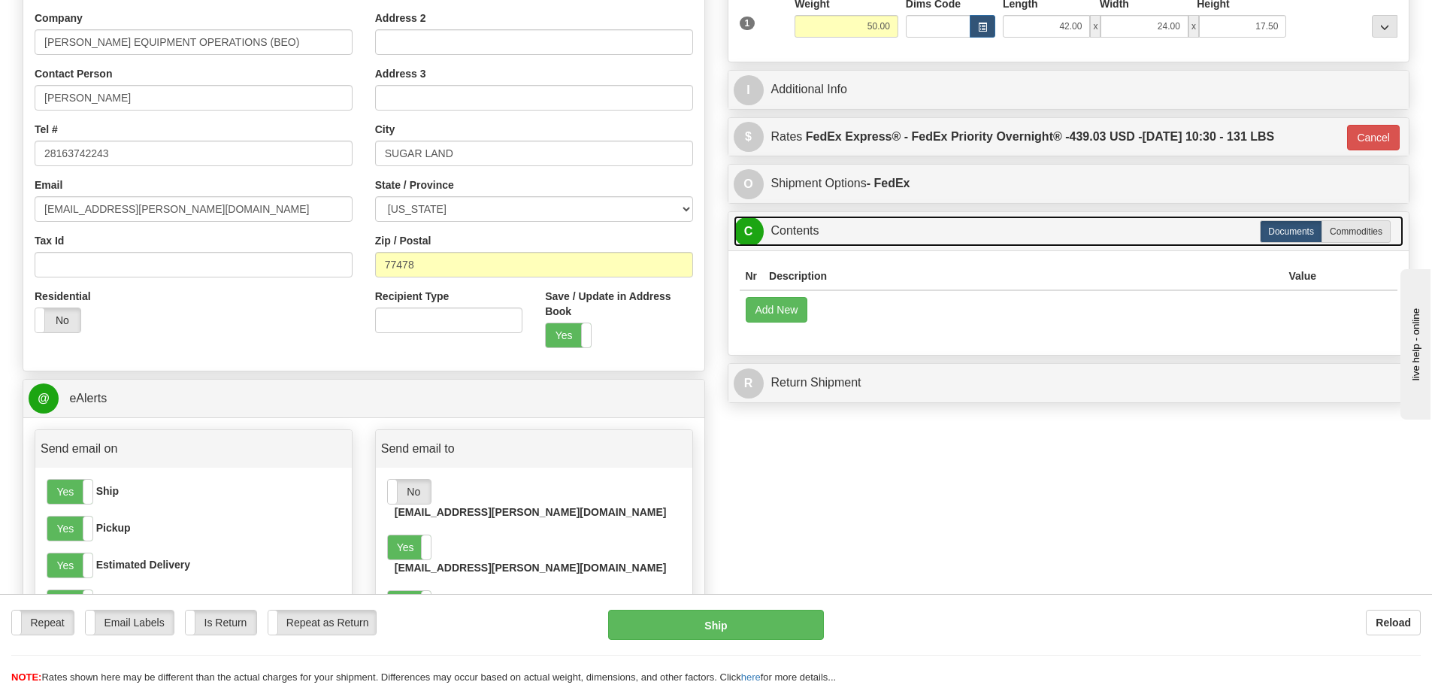
click at [900, 233] on link "C Contents" at bounding box center [1069, 231] width 671 height 31
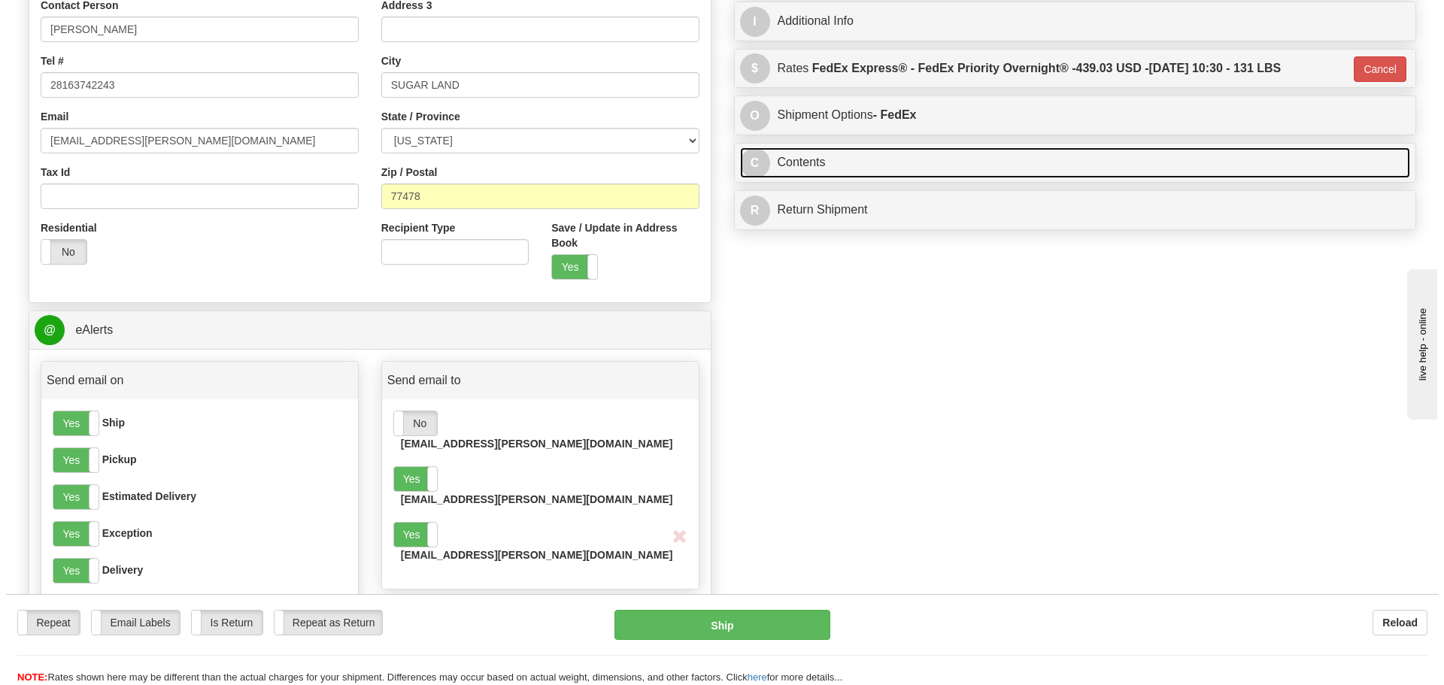
scroll to position [401, 0]
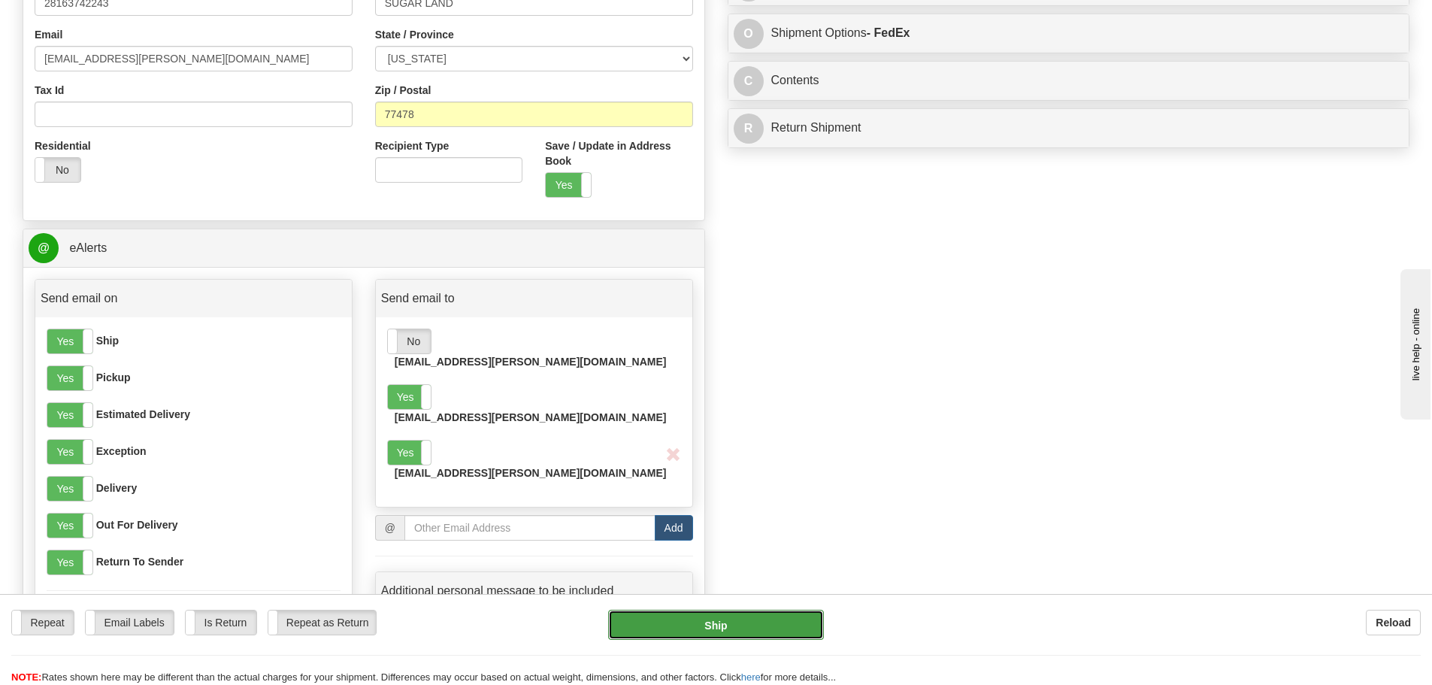
click at [750, 636] on button "Ship" at bounding box center [716, 625] width 216 height 30
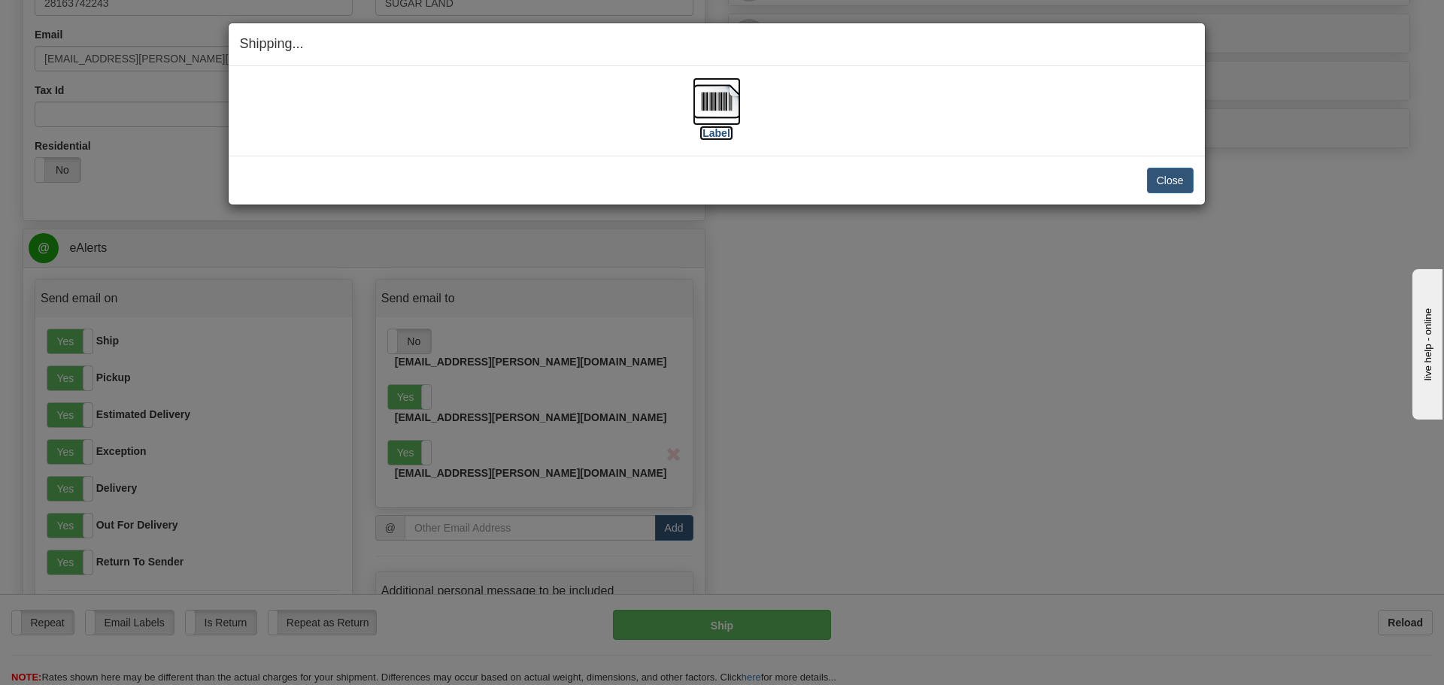
click at [717, 135] on label "[Label]" at bounding box center [716, 133] width 35 height 15
